Goal: Information Seeking & Learning: Learn about a topic

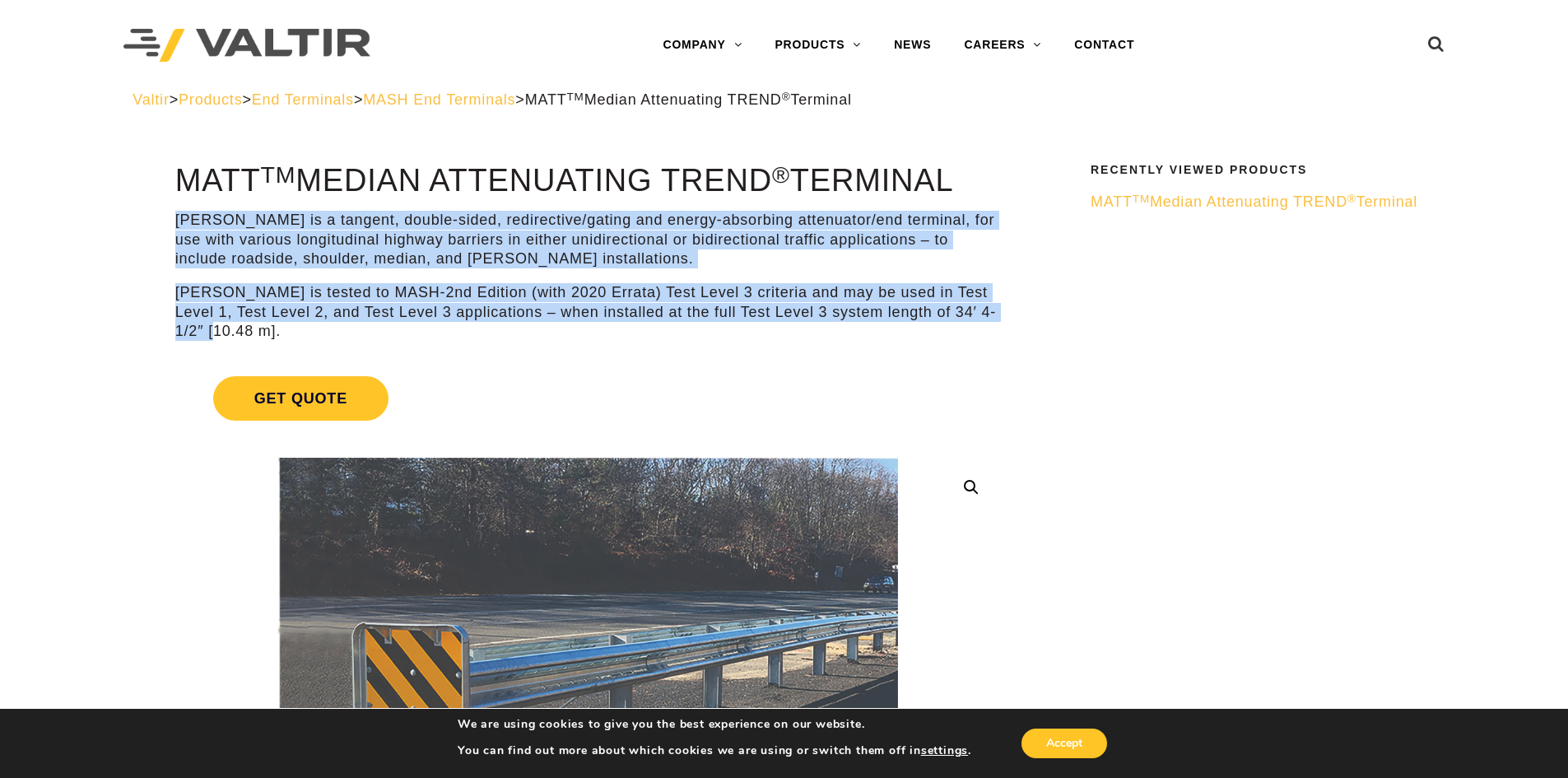
drag, startPoint x: 177, startPoint y: 215, endPoint x: 655, endPoint y: 328, distance: 491.2
click at [648, 326] on div "MATT is a tangent, double-sided, redirective/gating and energy-absorbing attenu…" at bounding box center [588, 275] width 825 height 130
click at [656, 330] on p "[PERSON_NAME] is tested to MASH-2nd Edition (with 2020 Errata) Test Level 3 cri…" at bounding box center [588, 312] width 825 height 57
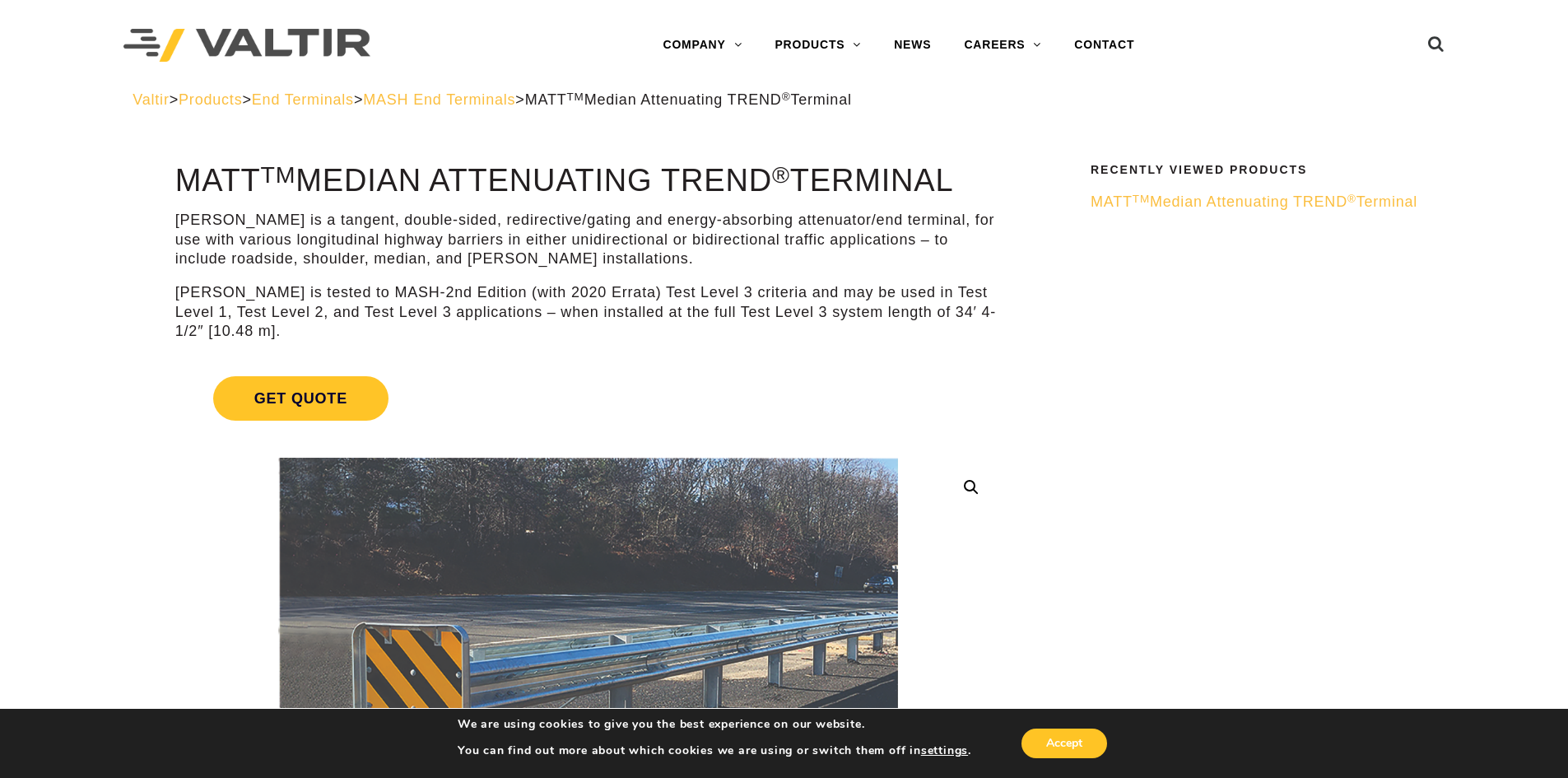
click at [1103, 210] on span "MATT TM Median Attenuating TREND ® Terminal" at bounding box center [1254, 201] width 327 height 16
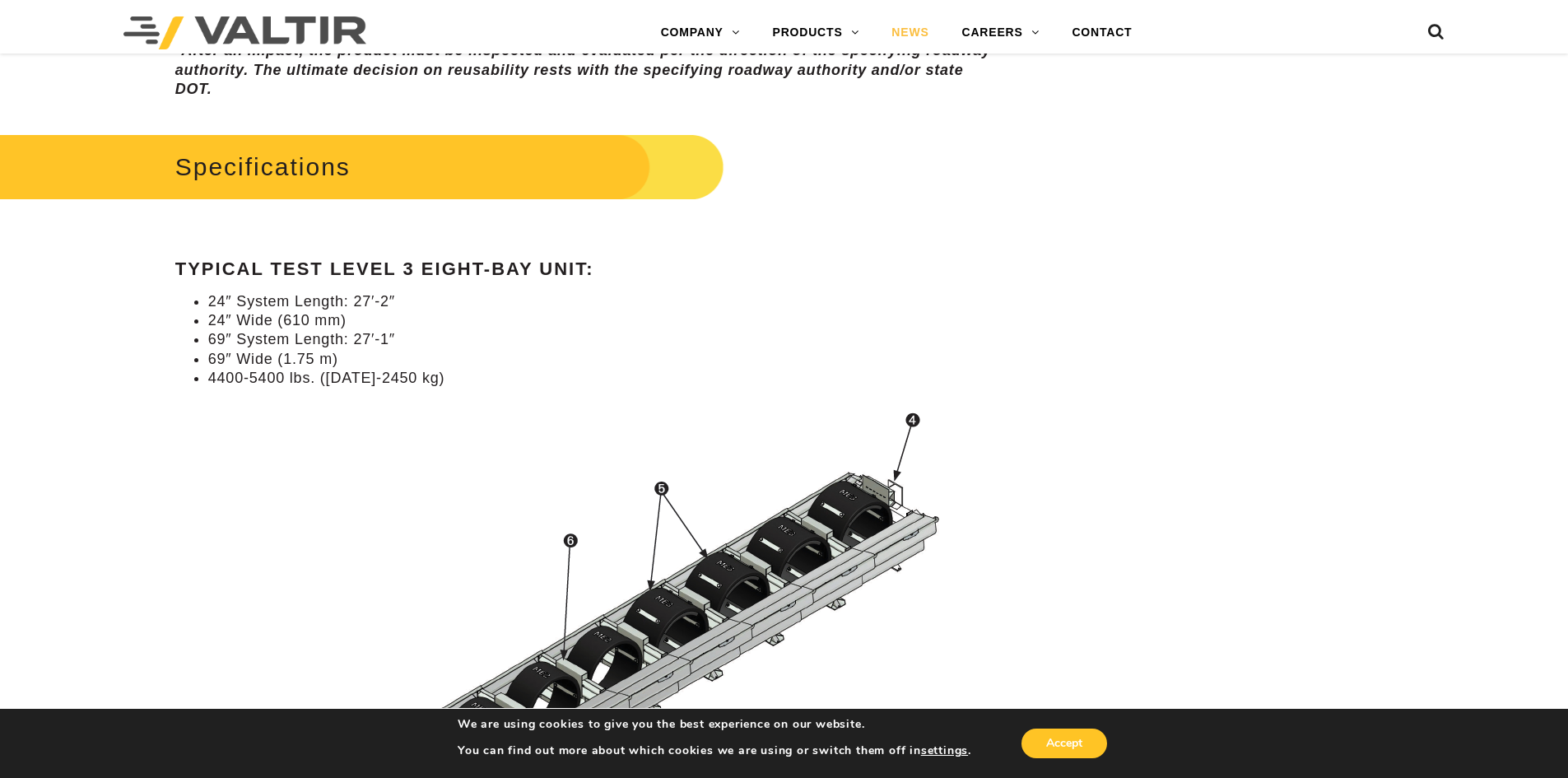
scroll to position [1317, 0]
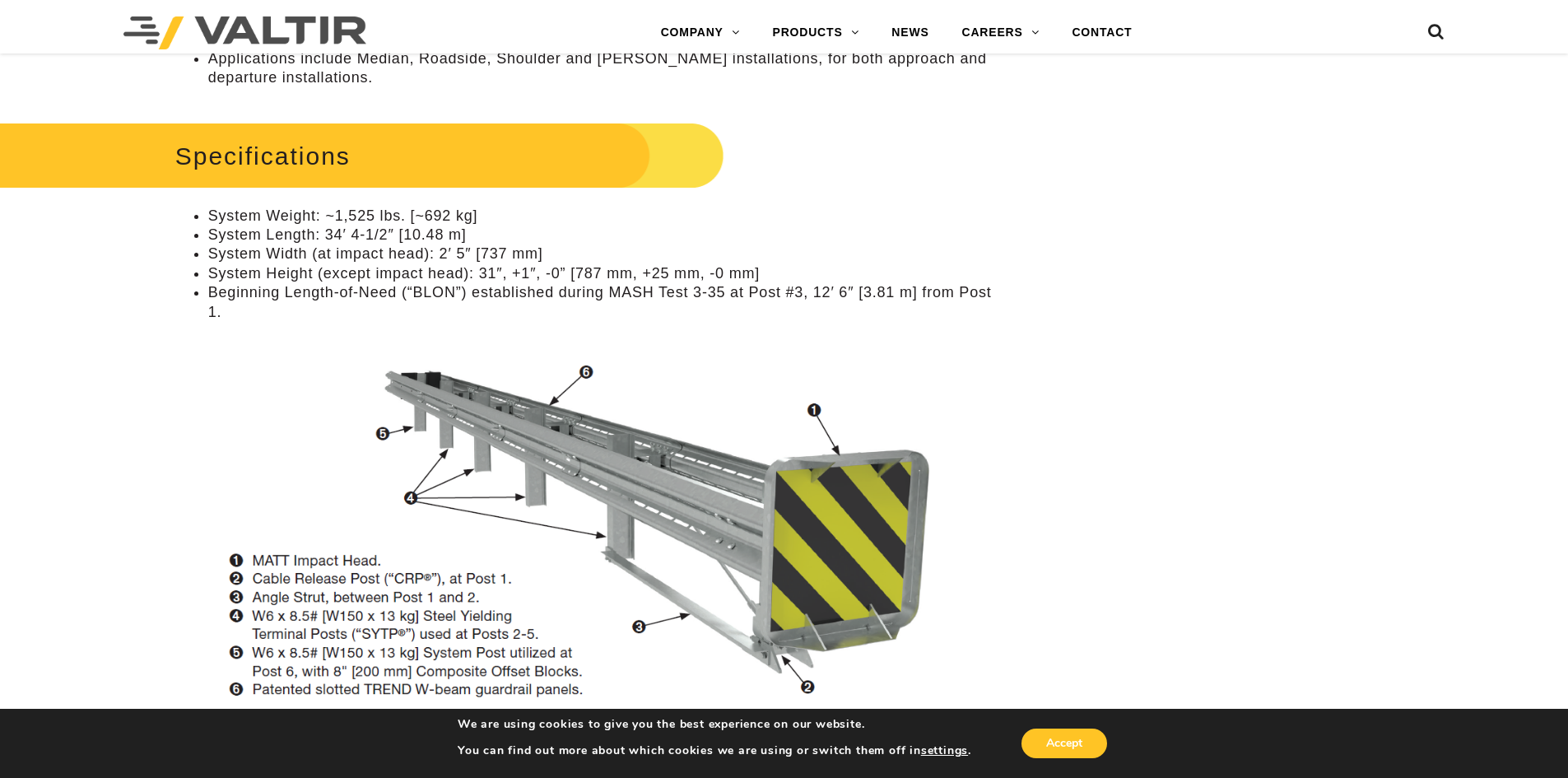
scroll to position [1482, 0]
